Goal: Transaction & Acquisition: Obtain resource

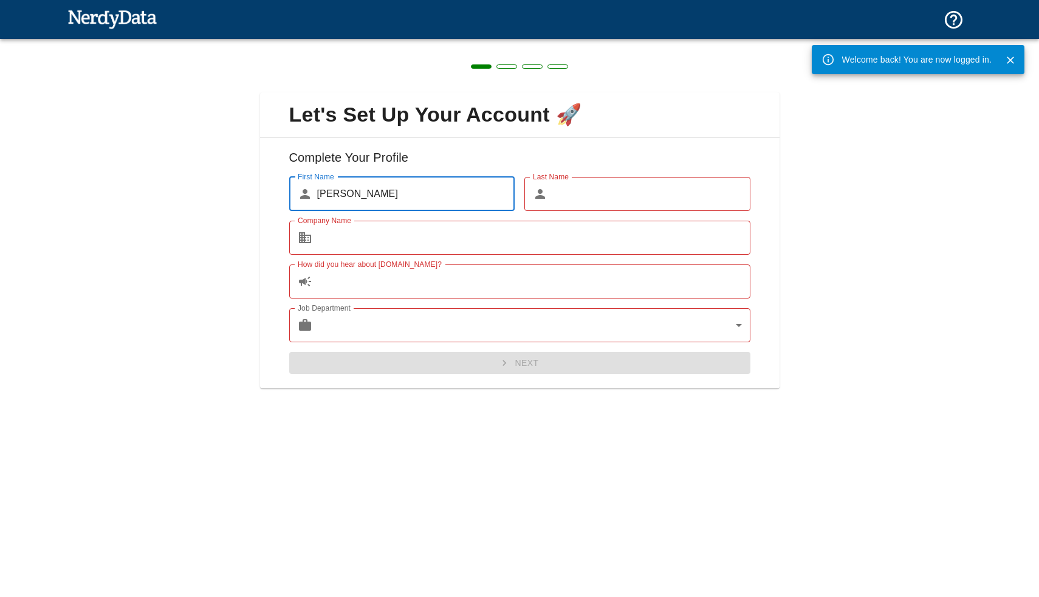
type input "[PERSON_NAME]"
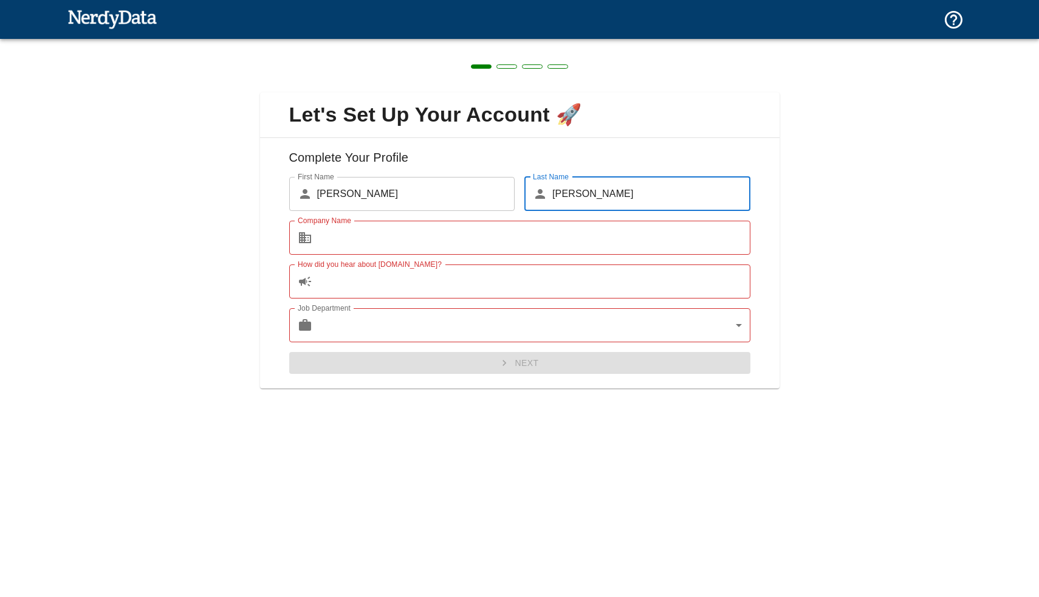
type input "[PERSON_NAME]"
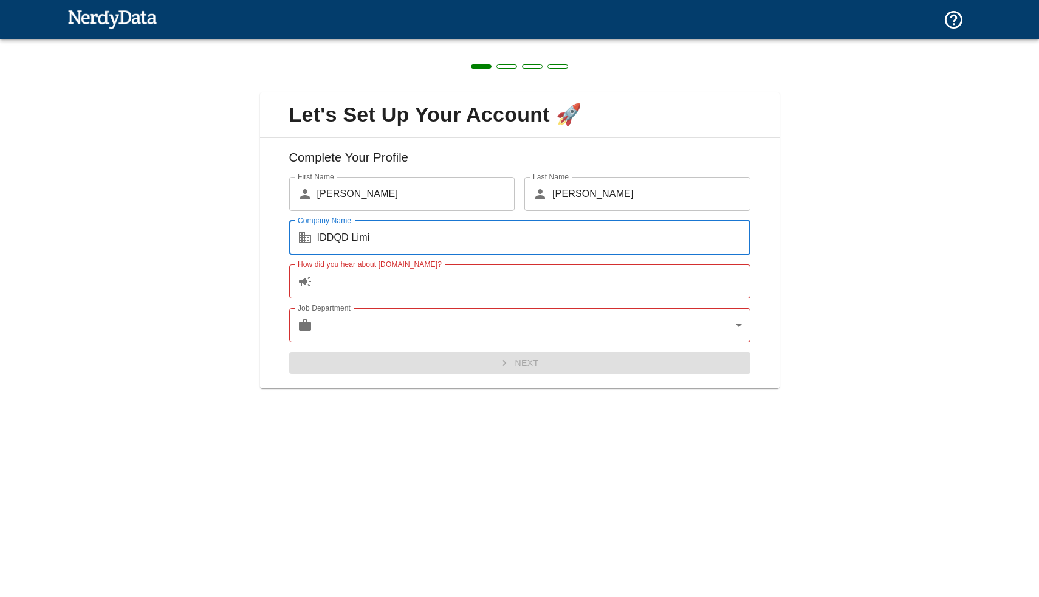
type input "IDDQD Limit"
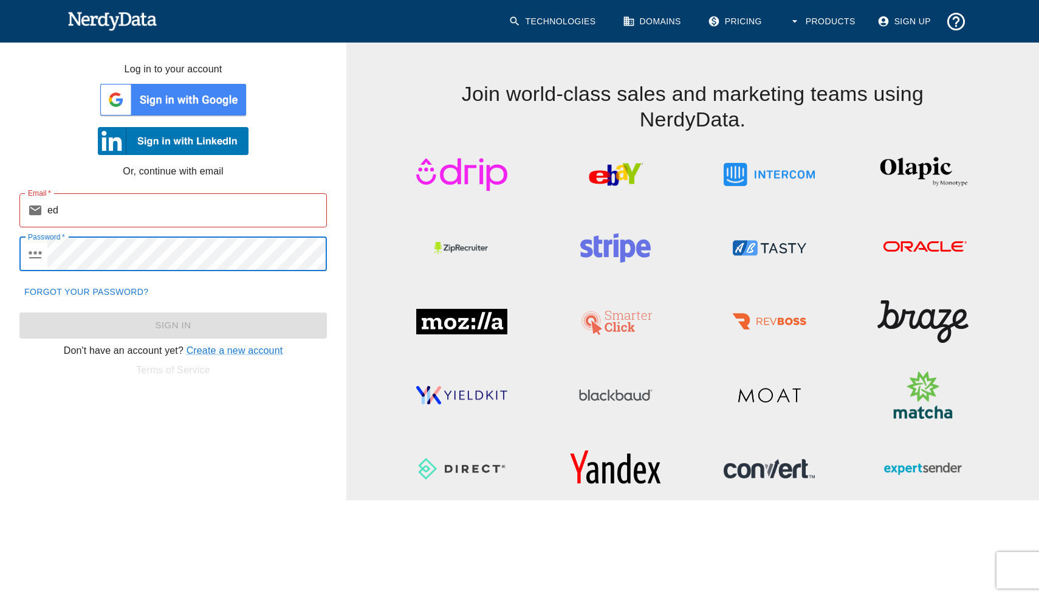
click at [175, 213] on input "ed" at bounding box center [187, 210] width 280 height 34
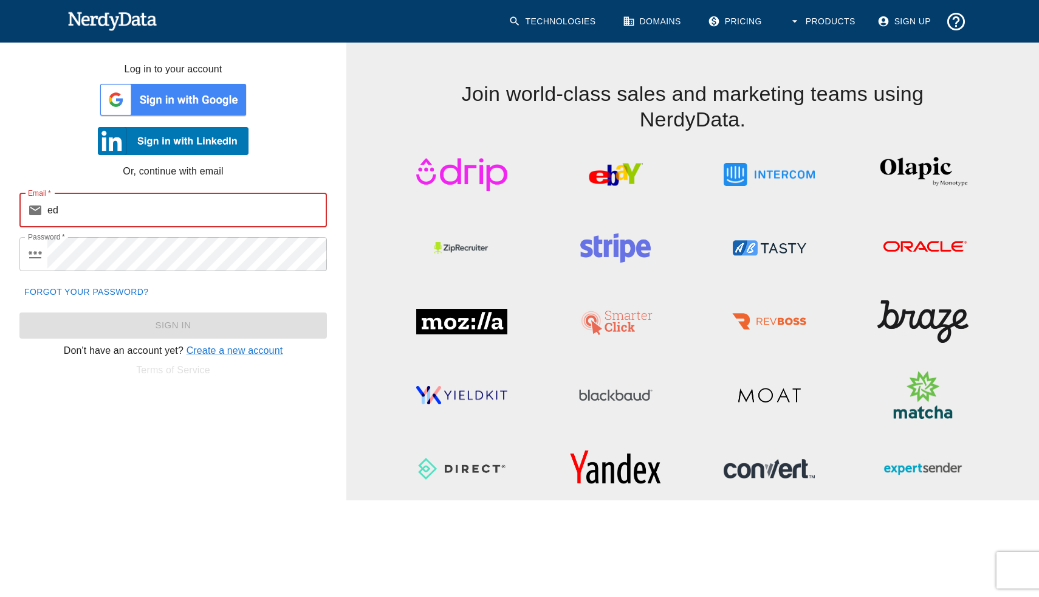
type input "e"
paste input "chris@iddqd.org"
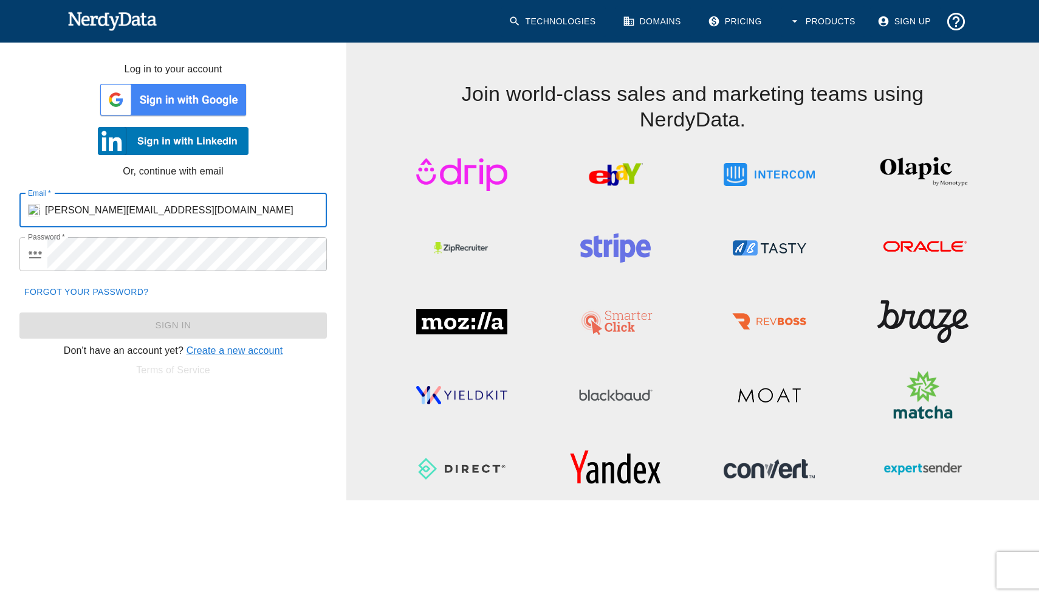
type input "chris@iddqd.org"
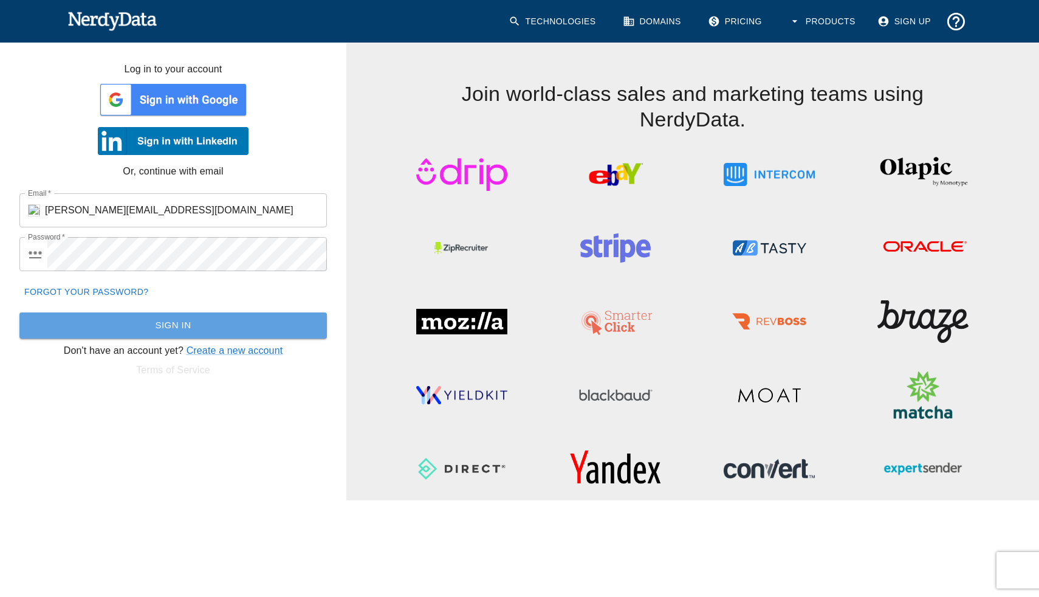
click at [191, 330] on button "Sign In" at bounding box center [173, 325] width 308 height 26
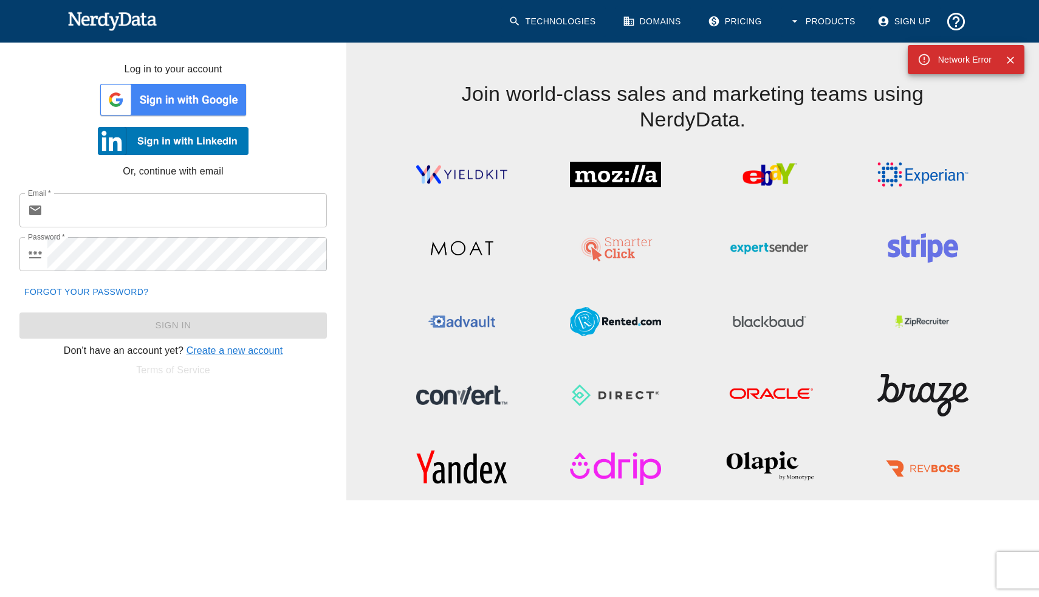
click at [239, 189] on div "Email   * ​ Email   *" at bounding box center [168, 206] width 317 height 44
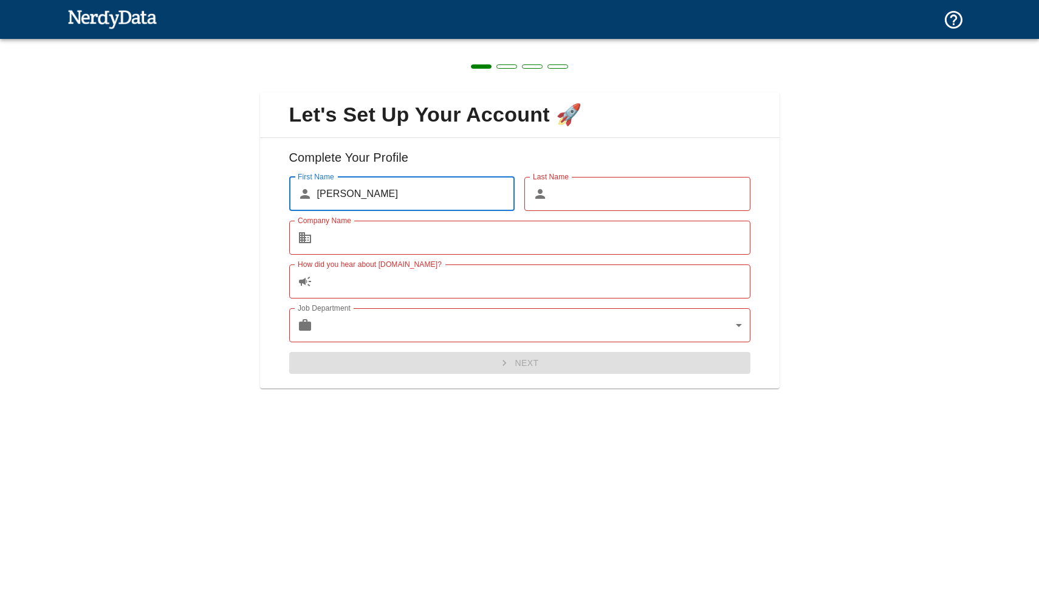
type input "[PERSON_NAME]"
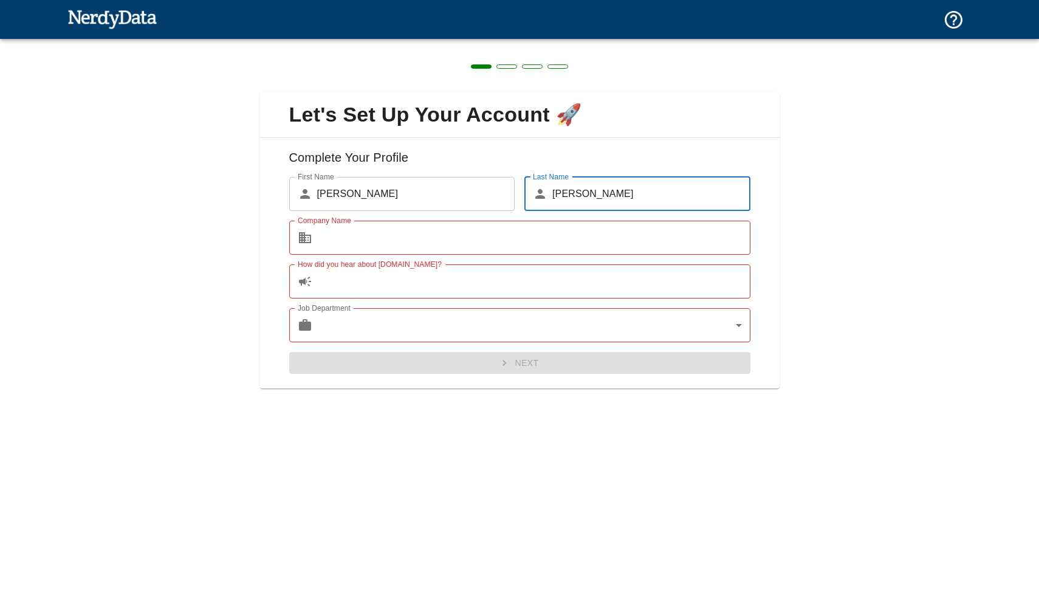
type input "[PERSON_NAME]"
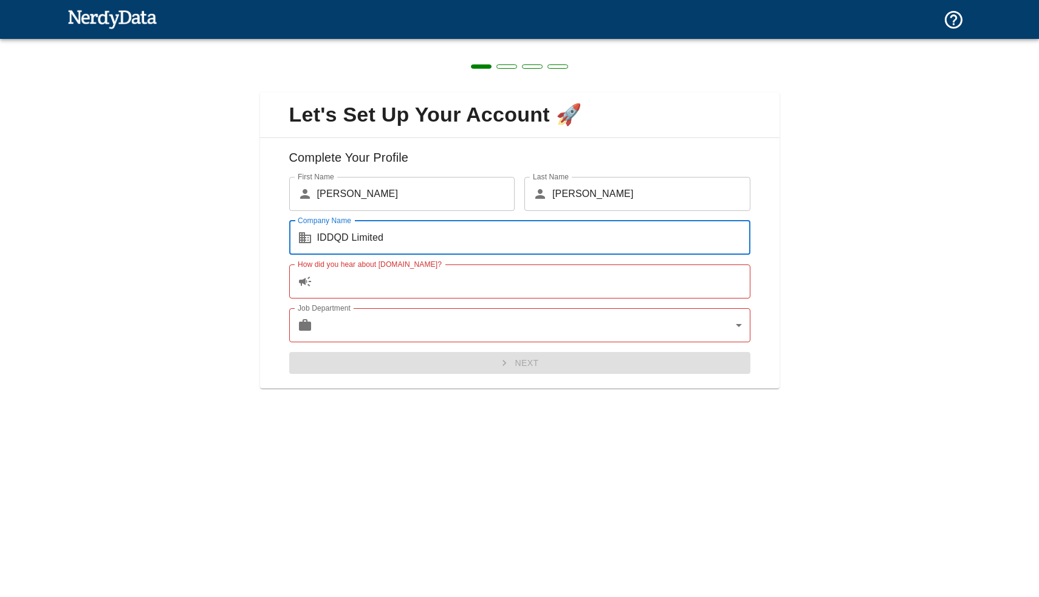
type input "IDDQD Limited"
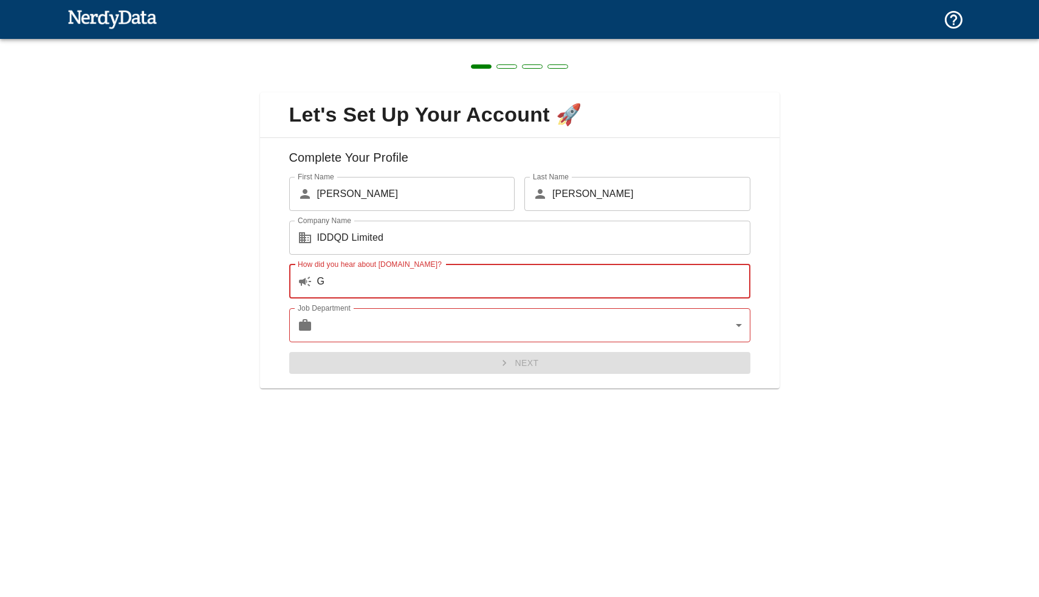
type input "Go"
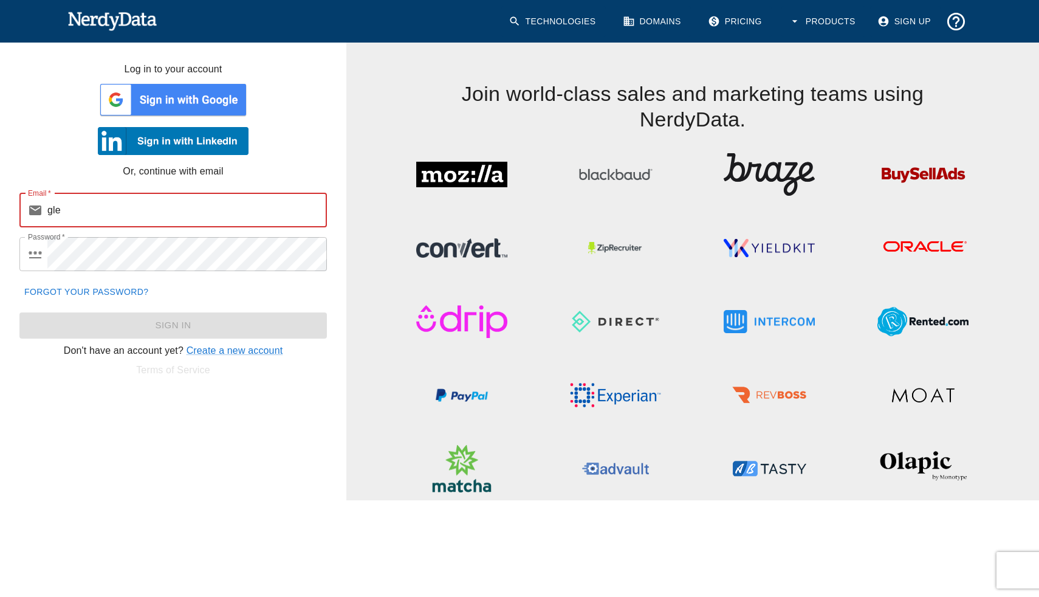
type input "gle"
click at [945, 69] on h4 "Join world-class sales and marketing teams using NerdyData." at bounding box center [692, 88] width 615 height 90
click at [568, 18] on link "Technologies" at bounding box center [553, 21] width 105 height 31
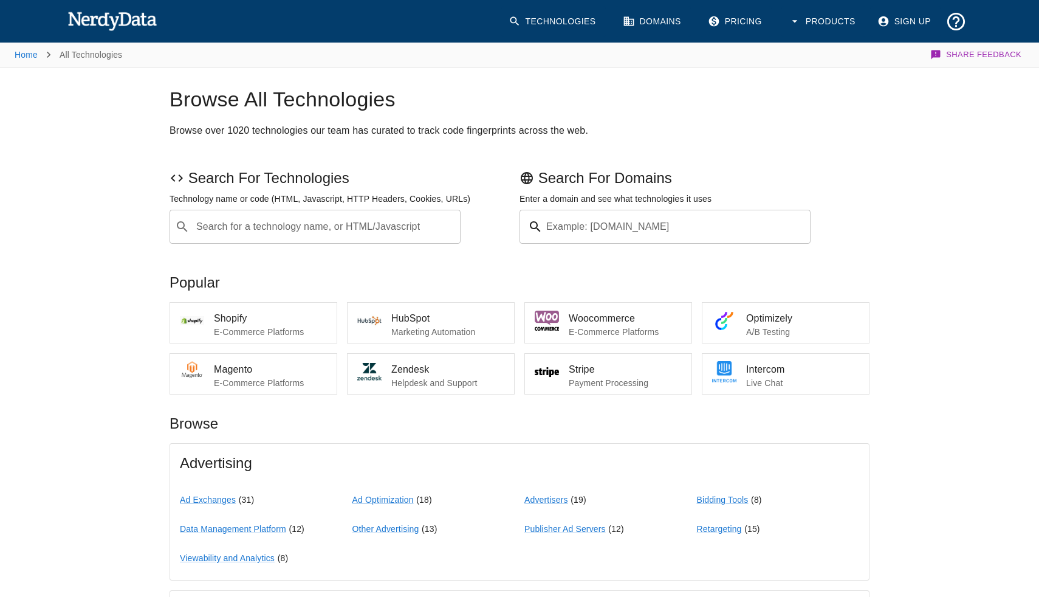
click at [316, 216] on input "Search for a technology name, or HTML/Javascript" at bounding box center [325, 226] width 261 height 23
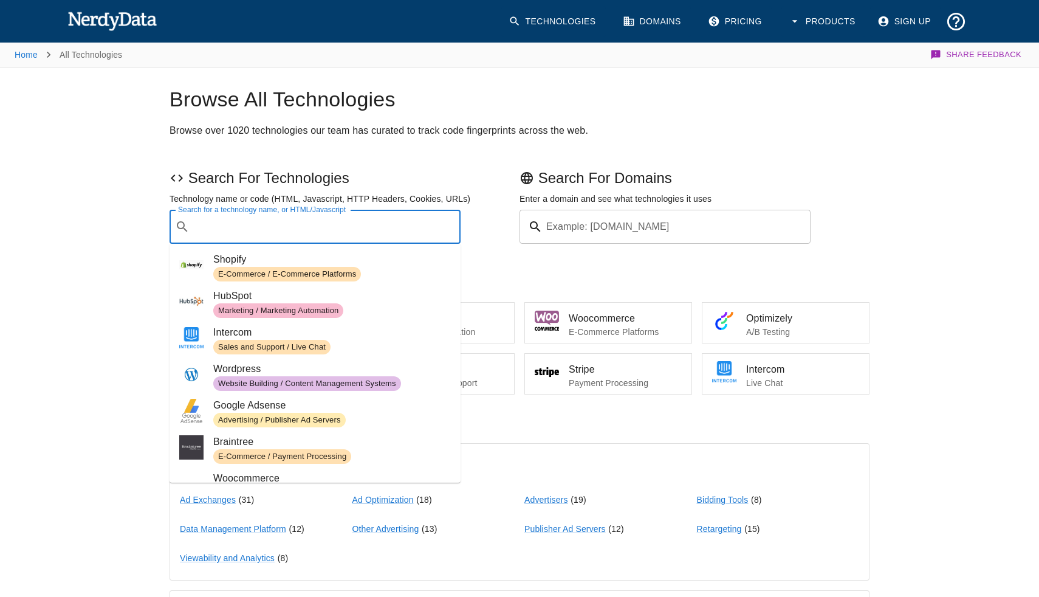
click at [105, 15] on img at bounding box center [111, 21] width 89 height 24
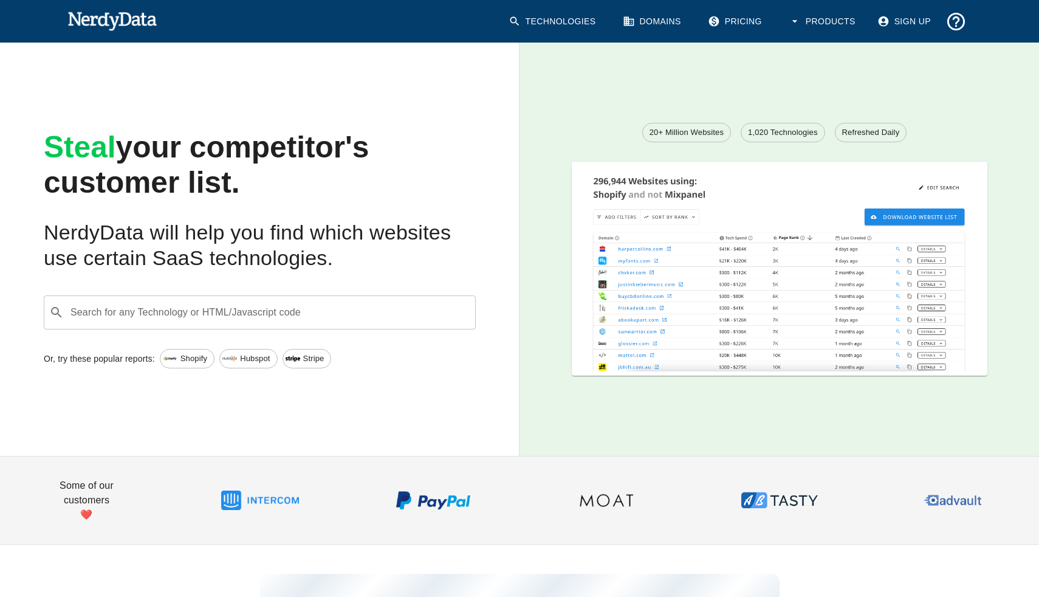
click at [307, 325] on div "​ Search for any Technology or HTML/Javascript code" at bounding box center [260, 312] width 432 height 34
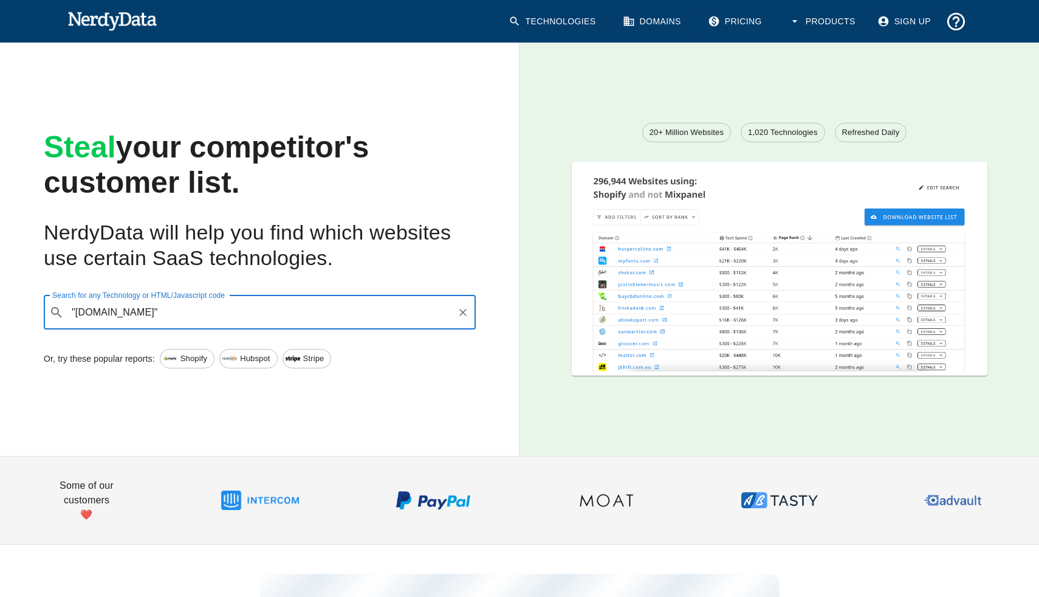
type input ""[DOMAIN_NAME]""
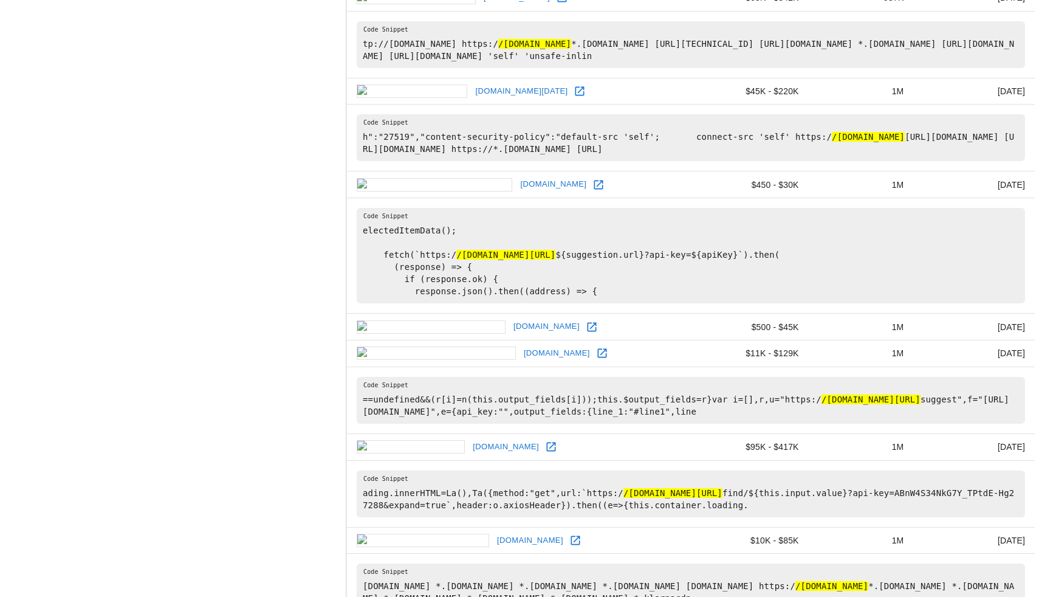
scroll to position [1428, 0]
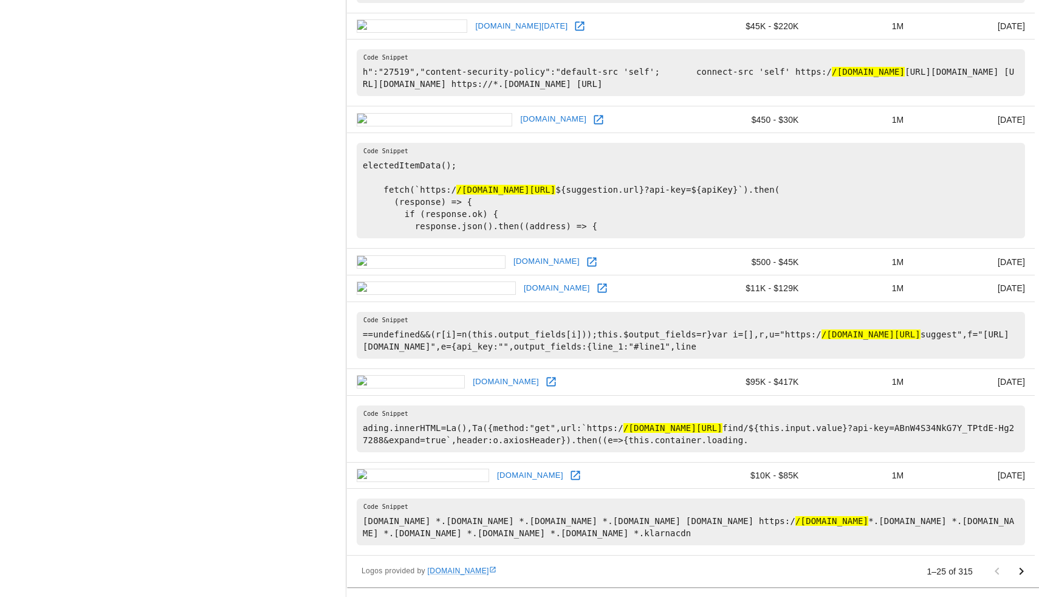
click at [1022, 570] on icon "Go to next page" at bounding box center [1021, 571] width 15 height 15
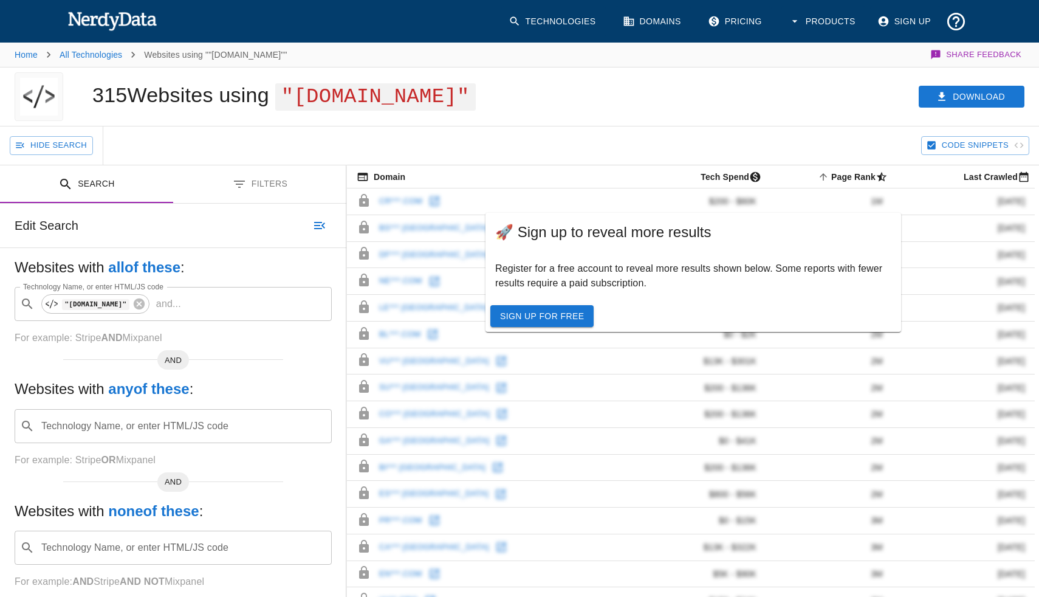
click at [600, 151] on div "Hide Search" at bounding box center [466, 145] width 912 height 38
click at [720, 115] on div "Download" at bounding box center [799, 96] width 481 height 58
